Goal: Information Seeking & Learning: Learn about a topic

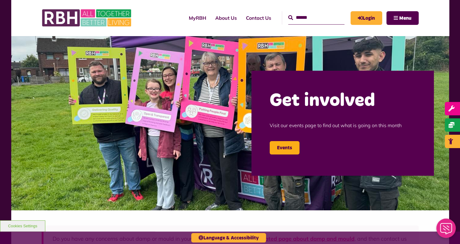
click at [304, 17] on input "text" at bounding box center [316, 17] width 56 height 13
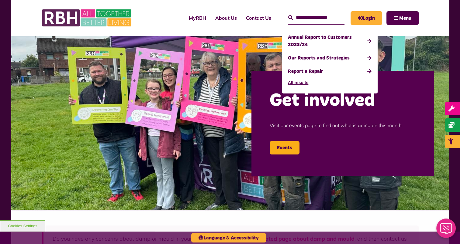
type input "**********"
click at [288, 14] on button "Search" at bounding box center [290, 17] width 5 height 7
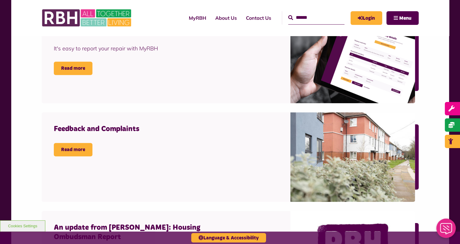
scroll to position [426, 0]
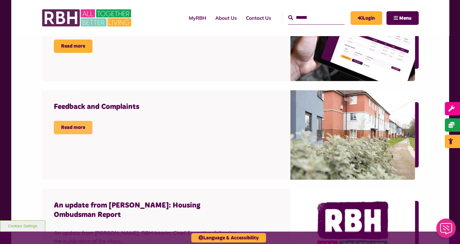
click at [70, 126] on link "Read more" at bounding box center [73, 127] width 39 height 13
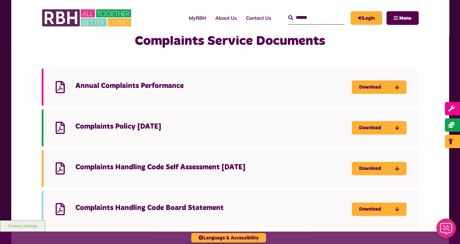
scroll to position [713, 0]
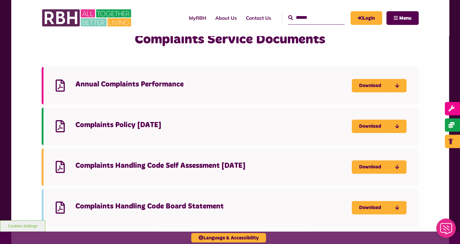
click at [159, 85] on h4 "Annual Complaints Performance" at bounding box center [213, 84] width 276 height 9
click at [373, 85] on link "Download" at bounding box center [378, 85] width 55 height 13
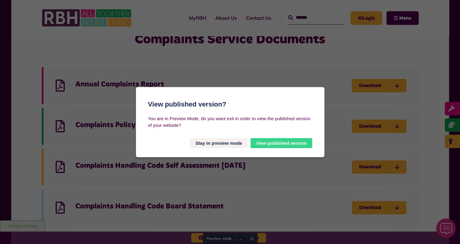
click at [278, 143] on button "View published version" at bounding box center [280, 143] width 61 height 10
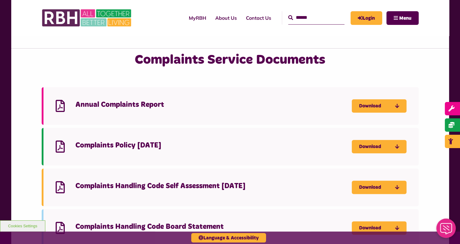
scroll to position [691, 0]
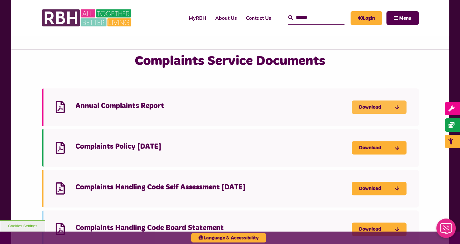
click at [381, 109] on link "Download" at bounding box center [378, 107] width 55 height 13
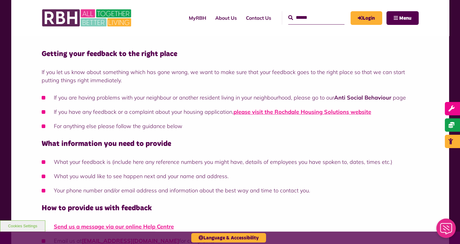
scroll to position [107, 0]
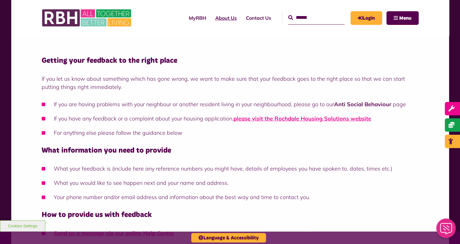
click at [210, 18] on link "About Us" at bounding box center [225, 18] width 31 height 16
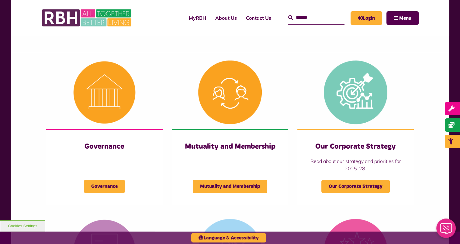
scroll to position [231, 0]
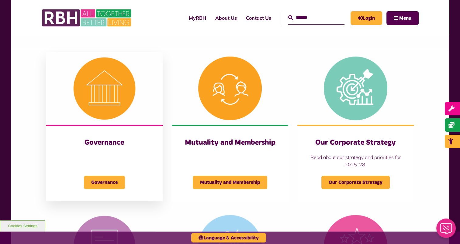
click at [118, 133] on div "Governance Governance" at bounding box center [104, 163] width 116 height 77
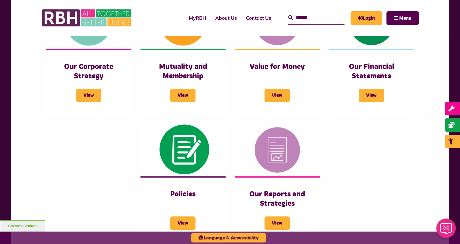
scroll to position [312, 0]
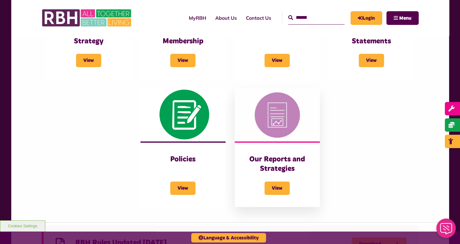
click at [279, 171] on h3 "Our Reports and Strategies" at bounding box center [277, 164] width 61 height 19
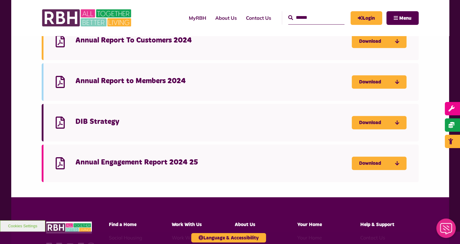
scroll to position [277, 0]
